Goal: Task Accomplishment & Management: Manage account settings

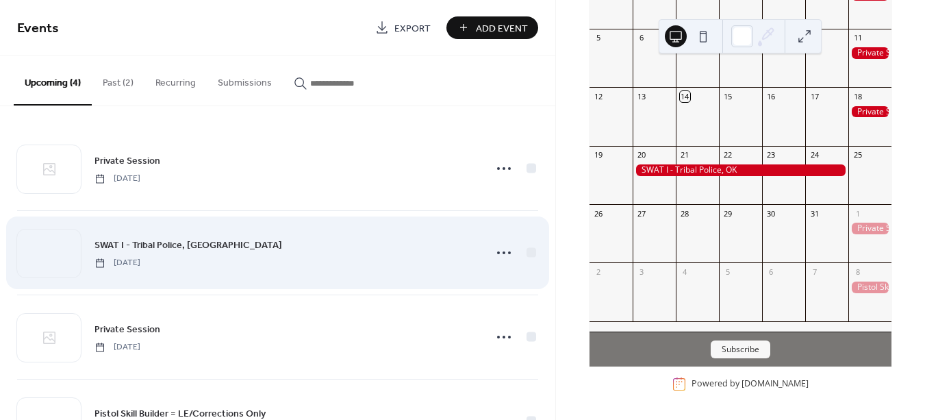
scroll to position [62, 0]
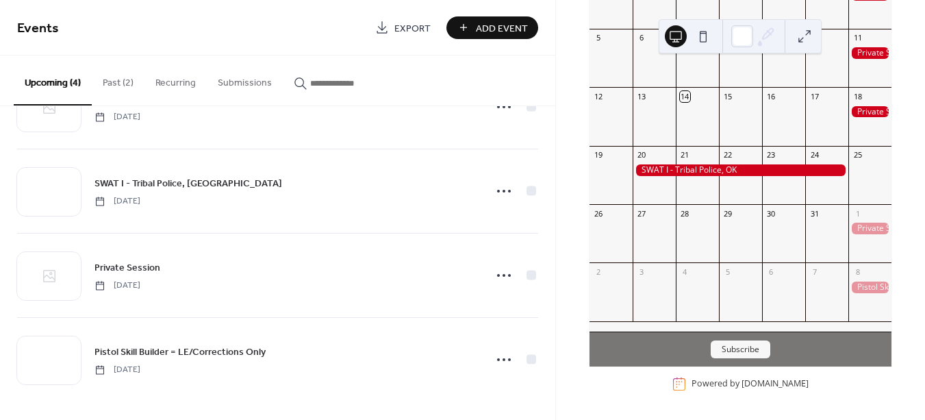
click at [121, 77] on button "Past (2)" at bounding box center [118, 79] width 53 height 49
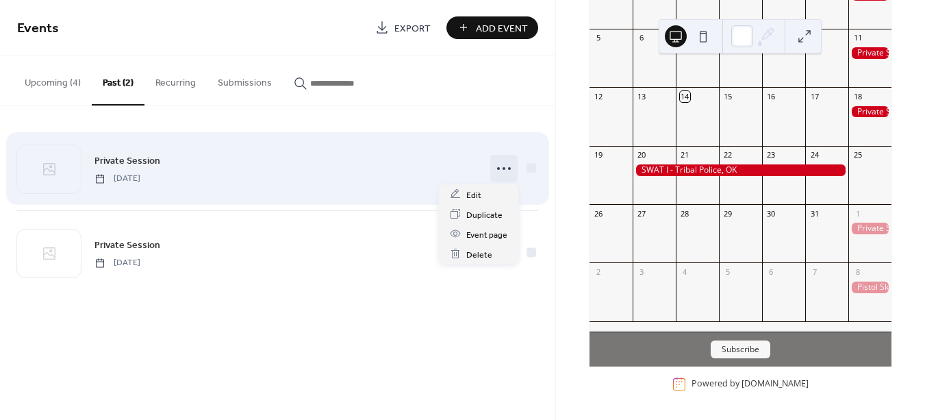
click at [508, 168] on circle at bounding box center [509, 168] width 3 height 3
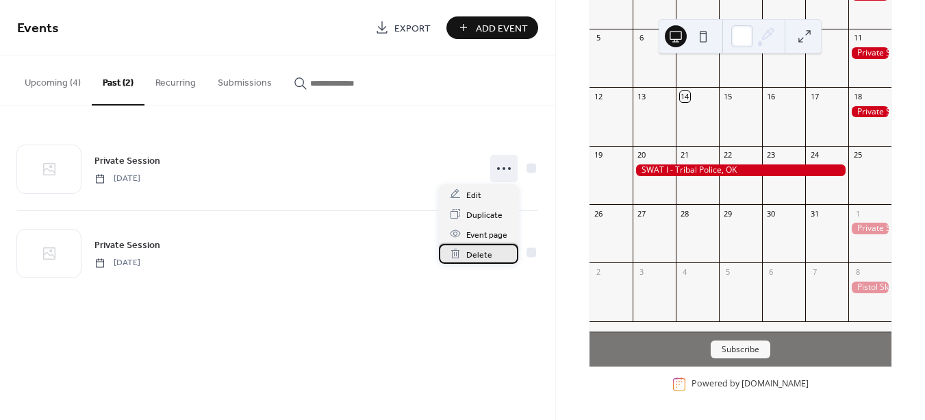
click at [490, 250] on div "Delete" at bounding box center [478, 254] width 79 height 20
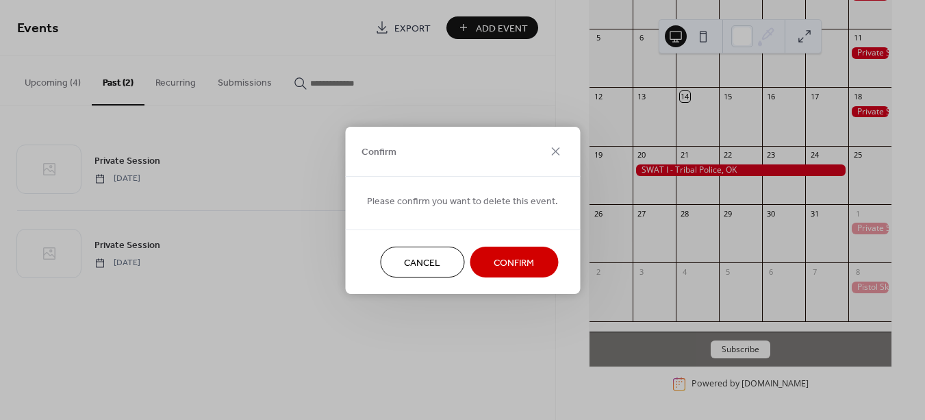
click at [504, 265] on span "Confirm" at bounding box center [514, 262] width 40 height 14
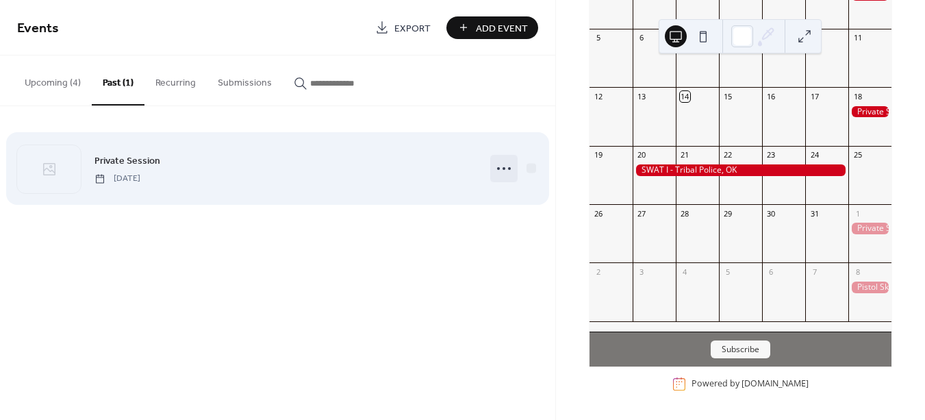
click at [505, 168] on icon at bounding box center [504, 169] width 22 height 22
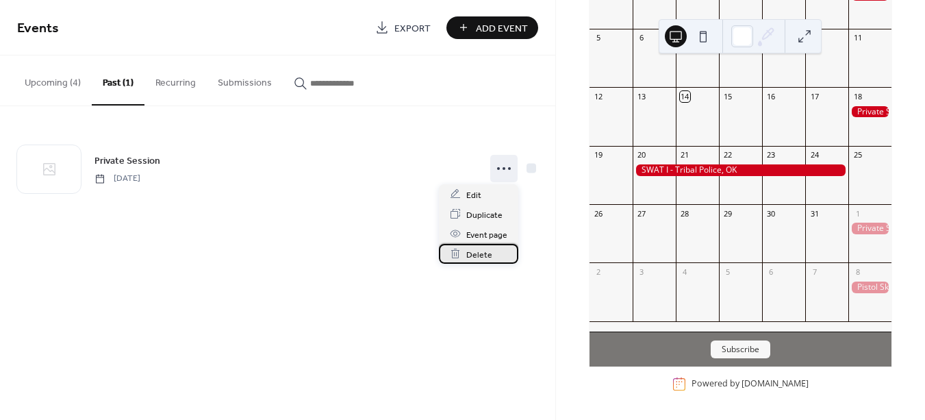
click at [493, 255] on div "Delete" at bounding box center [478, 254] width 79 height 20
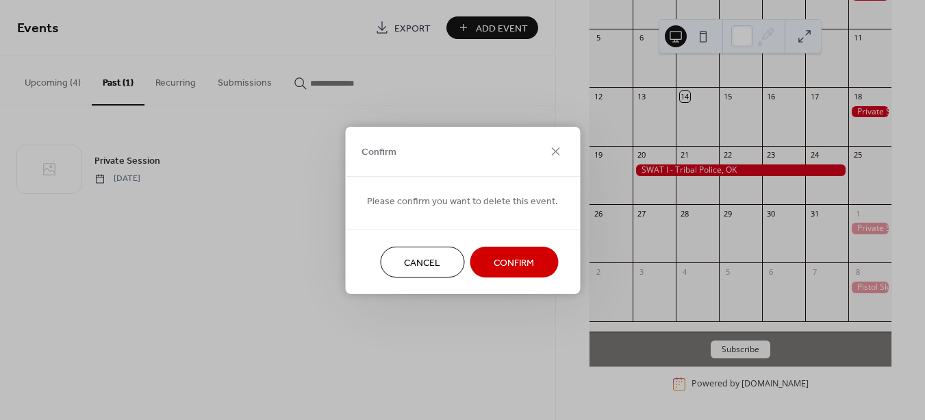
click at [499, 266] on span "Confirm" at bounding box center [514, 262] width 40 height 14
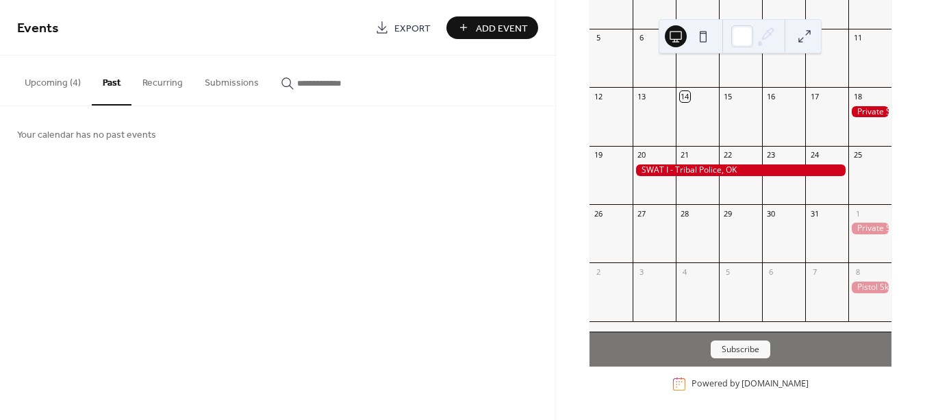
click at [161, 83] on button "Recurring" at bounding box center [162, 79] width 62 height 49
click at [227, 84] on button "Submissions" at bounding box center [232, 79] width 76 height 49
click at [297, 88] on input "button" at bounding box center [338, 83] width 82 height 14
click at [51, 75] on button "Upcoming (4)" at bounding box center [53, 79] width 78 height 49
